Goal: Book appointment/travel/reservation

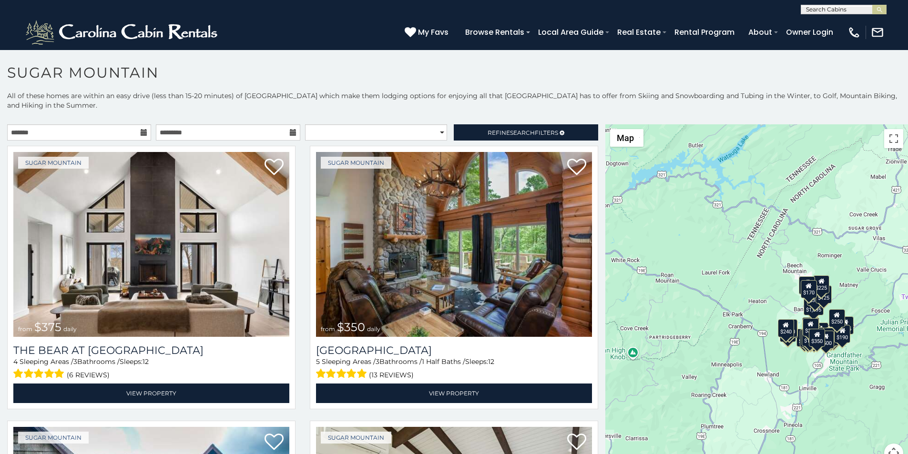
scroll to position [20, 0]
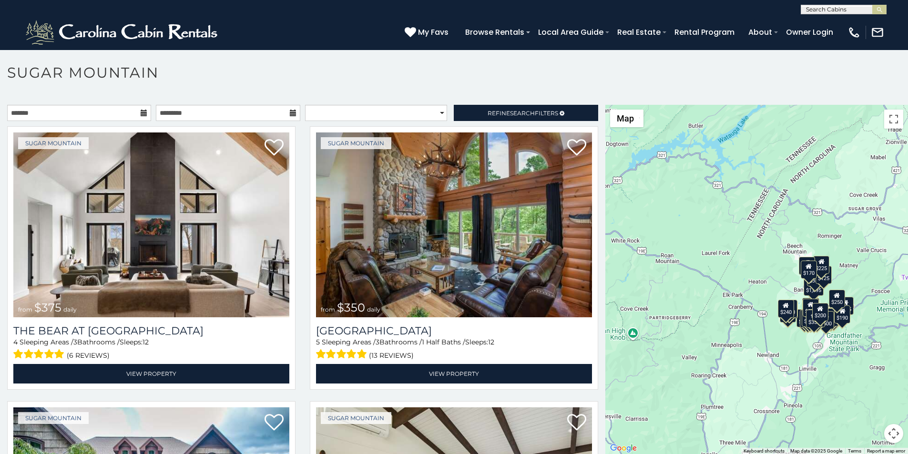
click at [53, 452] on p at bounding box center [454, 284] width 908 height 359
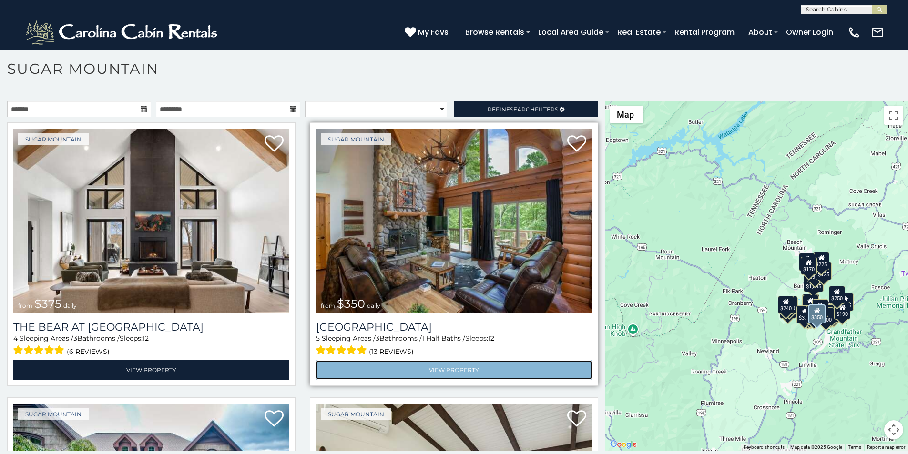
click at [349, 360] on link "View Property" at bounding box center [454, 370] width 276 height 20
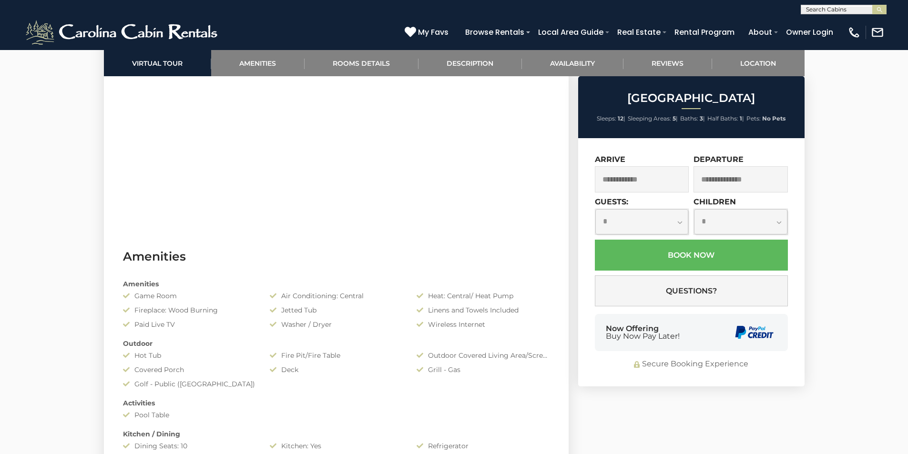
scroll to position [755, 0]
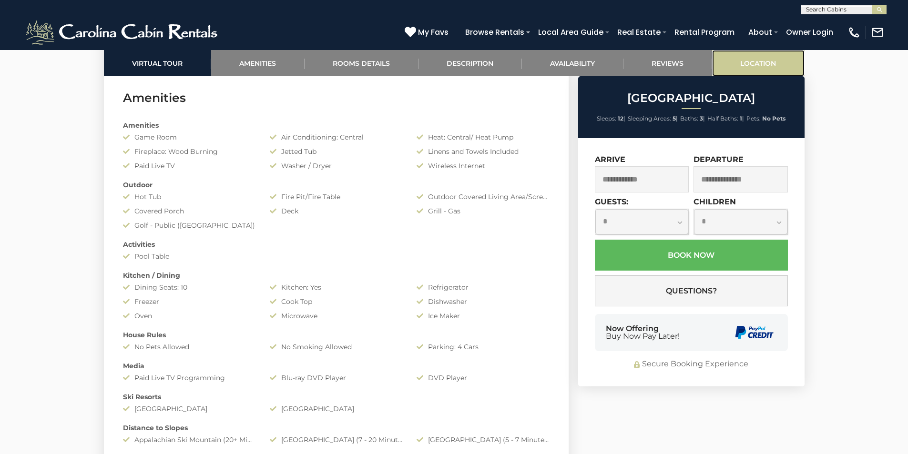
click at [723, 54] on link "Location" at bounding box center [758, 63] width 92 height 26
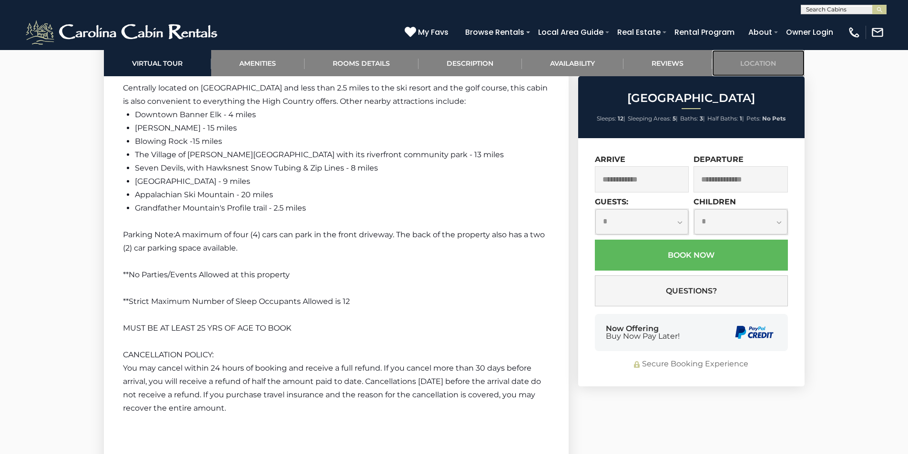
scroll to position [1253, 0]
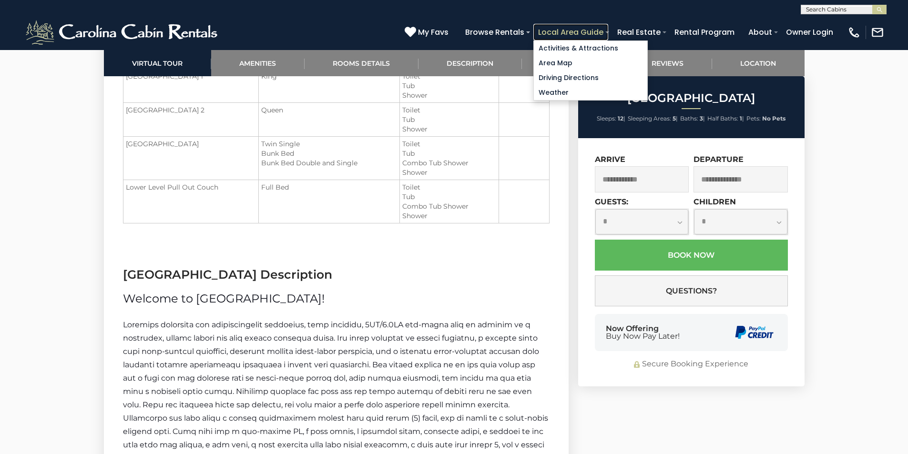
click at [608, 31] on link "Local Area Guide" at bounding box center [570, 32] width 75 height 17
